Goal: Check status: Check status

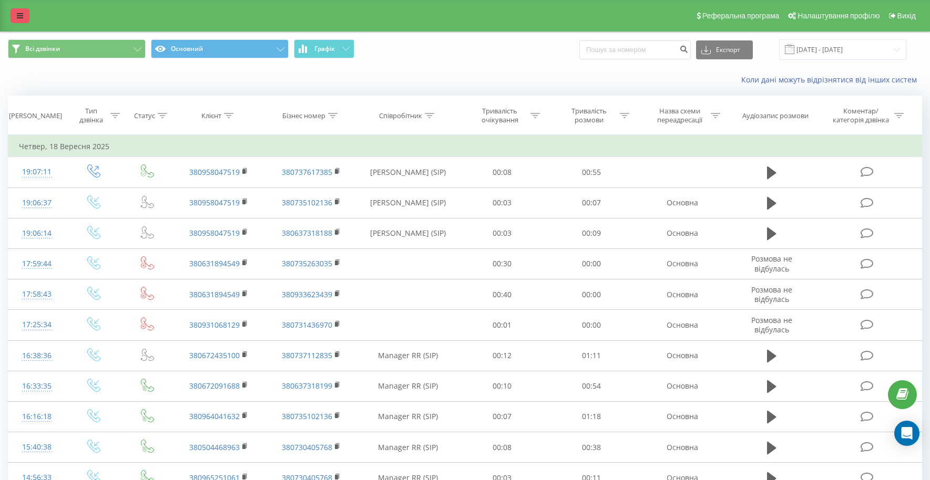
click at [17, 23] on link at bounding box center [20, 15] width 19 height 15
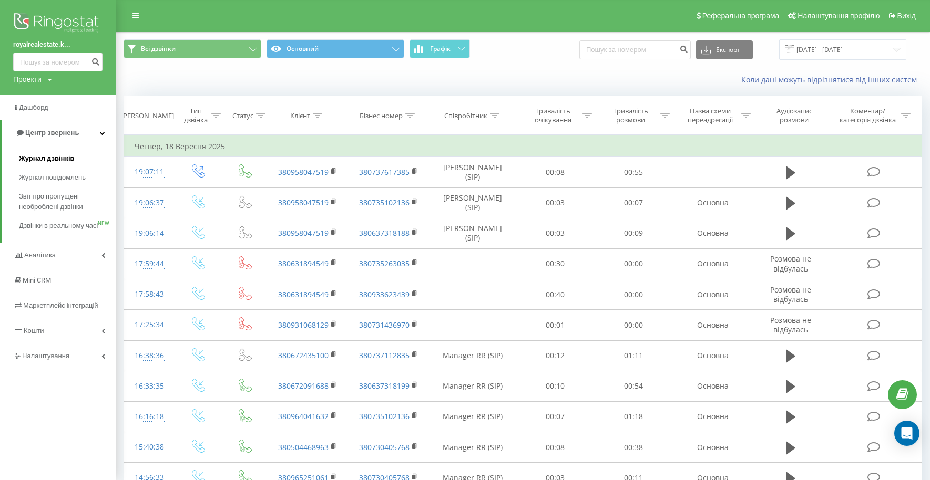
click at [47, 158] on span "Журнал дзвінків" at bounding box center [47, 158] width 56 height 11
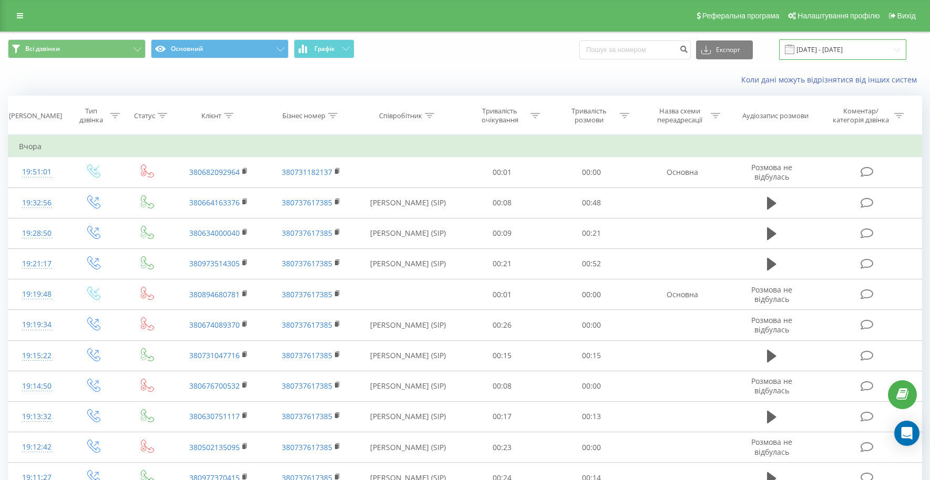
click at [885, 51] on input "20.08.2025 - 20.09.2025" at bounding box center [842, 49] width 127 height 20
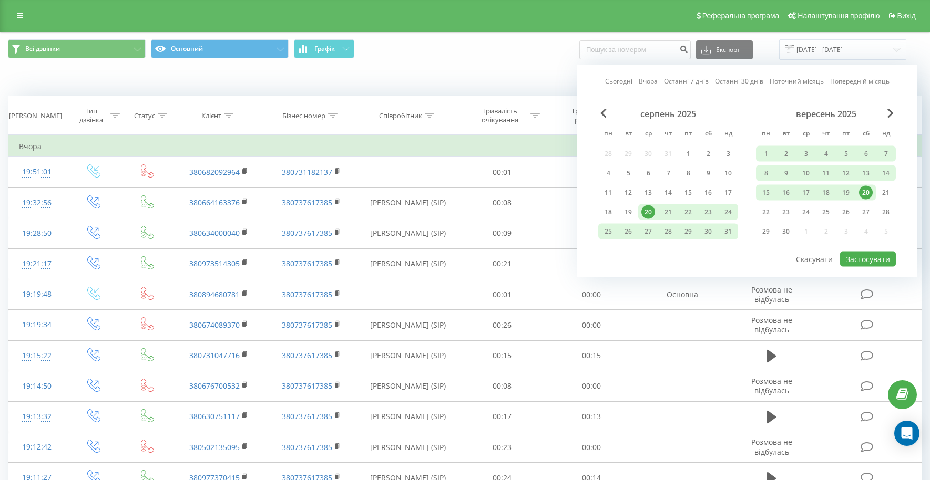
click at [864, 191] on div "20" at bounding box center [866, 193] width 14 height 14
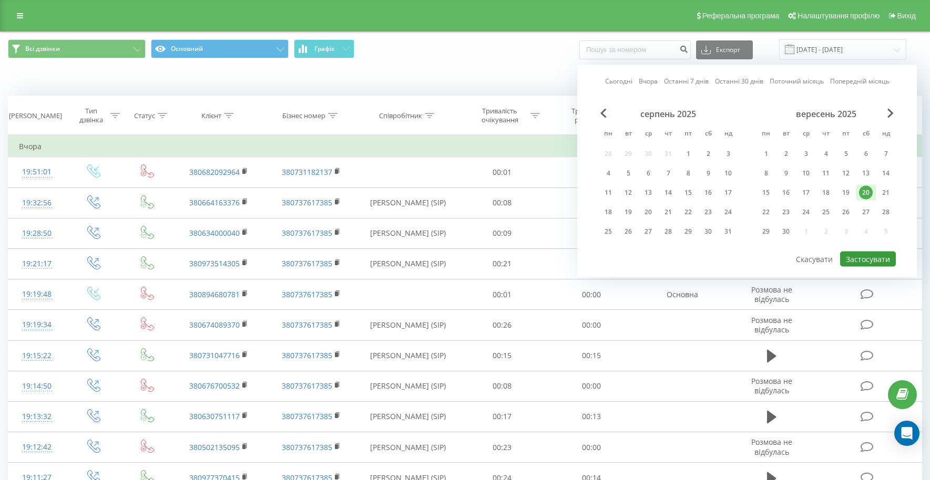
click at [865, 257] on button "Застосувати" at bounding box center [868, 259] width 56 height 15
type input "20.09.2025 - 20.09.2025"
